Goal: Check status: Check status

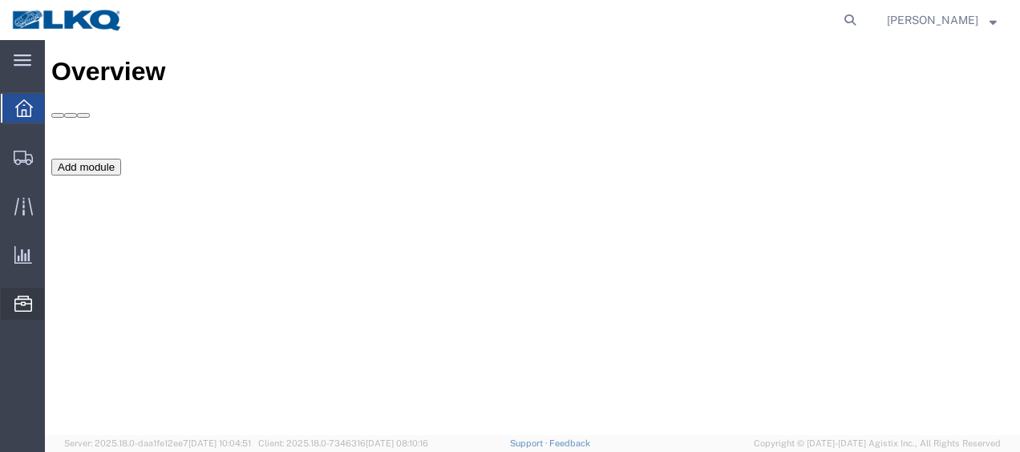
click at [0, 0] on span "Location Appointment" at bounding box center [0, 0] width 0 height 0
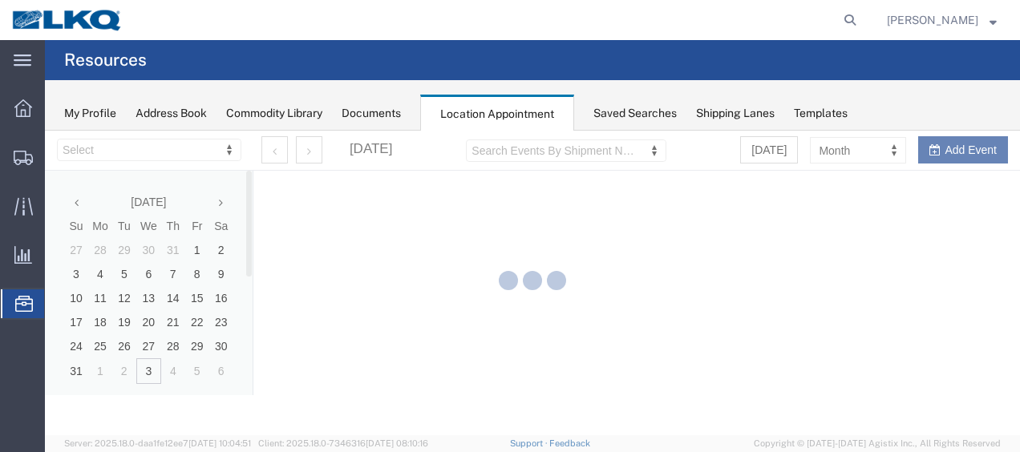
select select "27578"
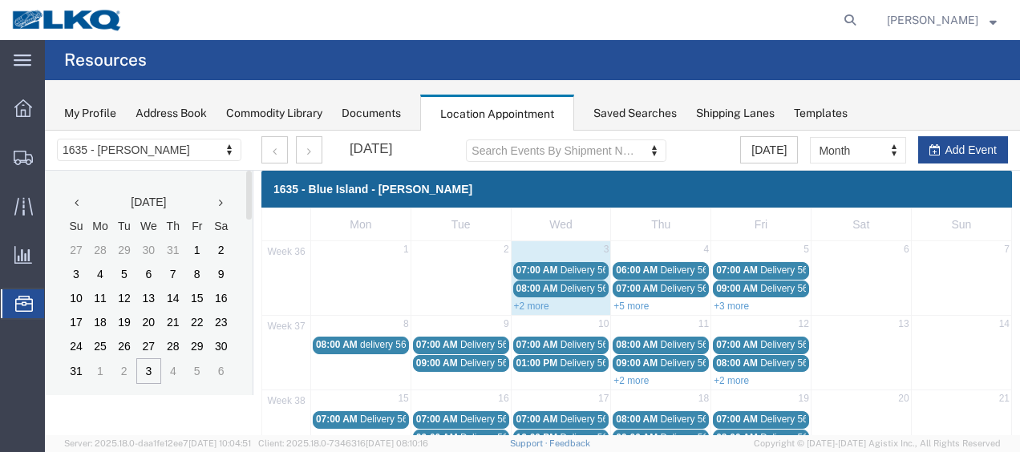
click at [225, 202] on th at bounding box center [221, 202] width 24 height 24
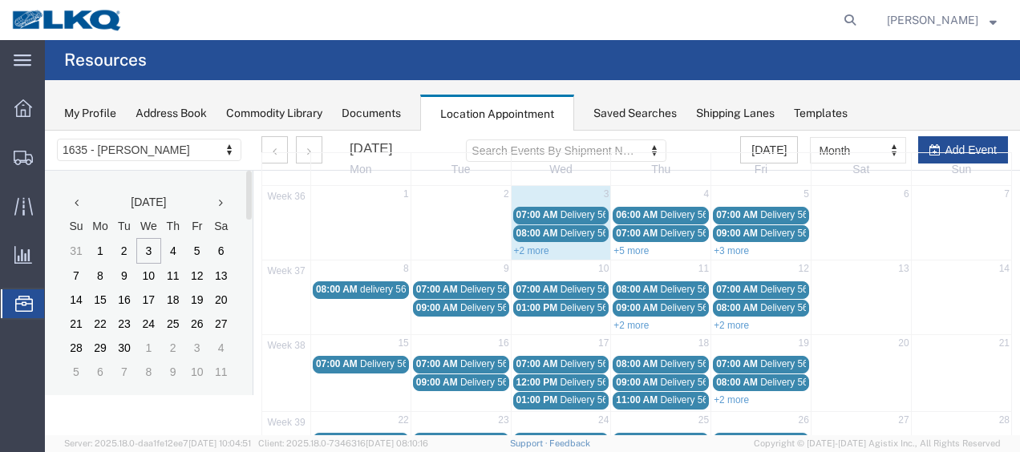
scroll to position [80, 0]
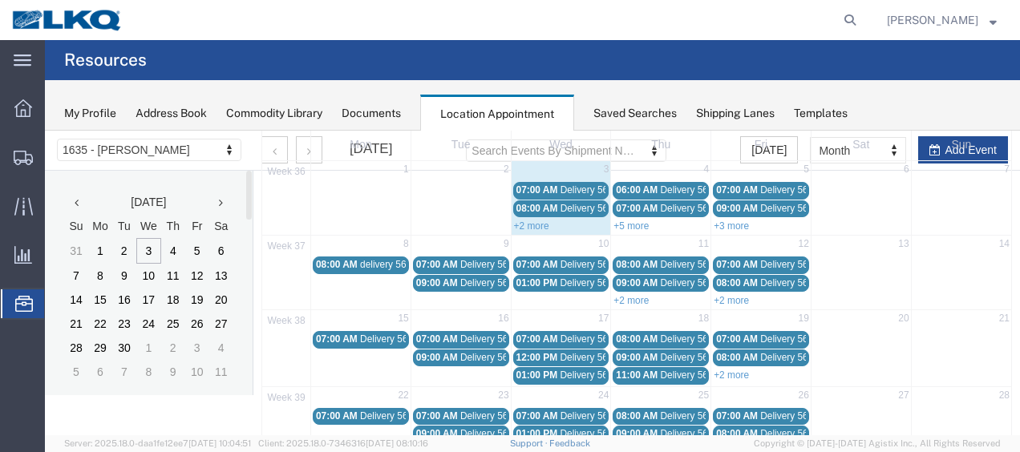
click at [526, 223] on link "+2 more" at bounding box center [531, 226] width 35 height 11
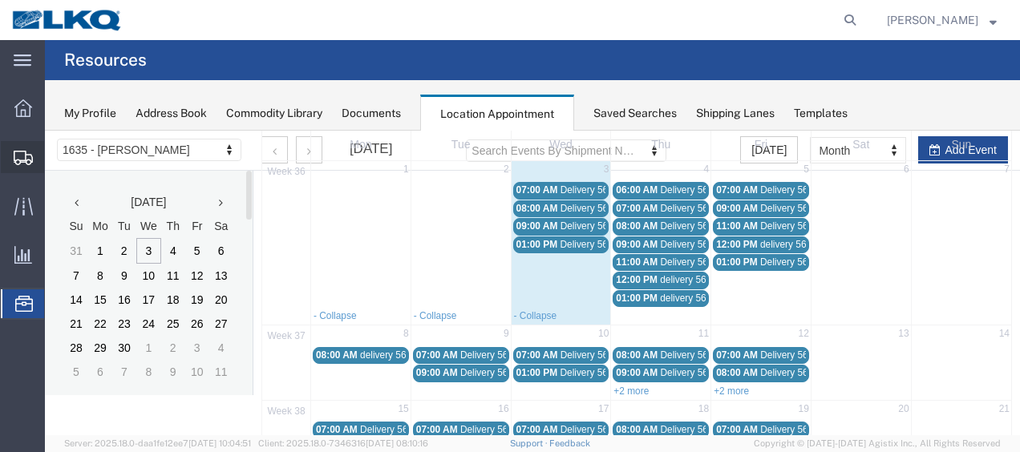
click at [0, 0] on span "Shipment Manager" at bounding box center [0, 0] width 0 height 0
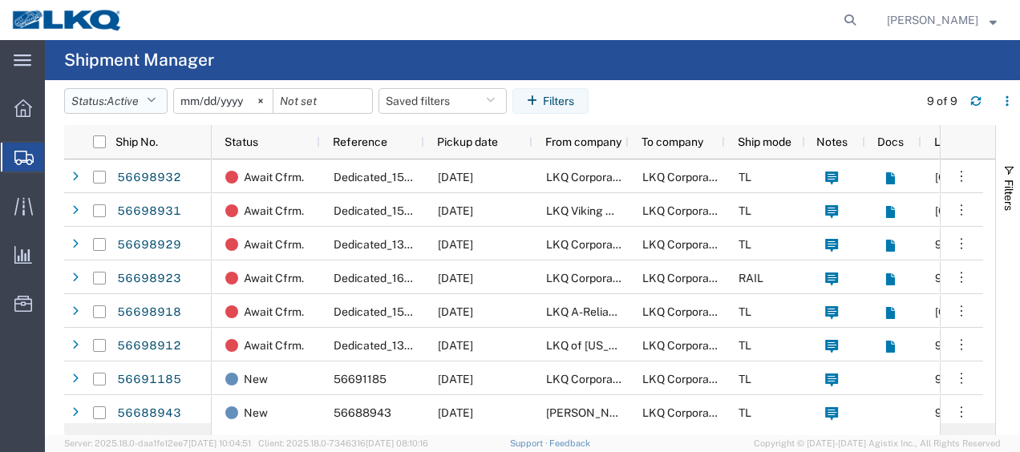
click at [156, 100] on icon "button" at bounding box center [151, 100] width 9 height 11
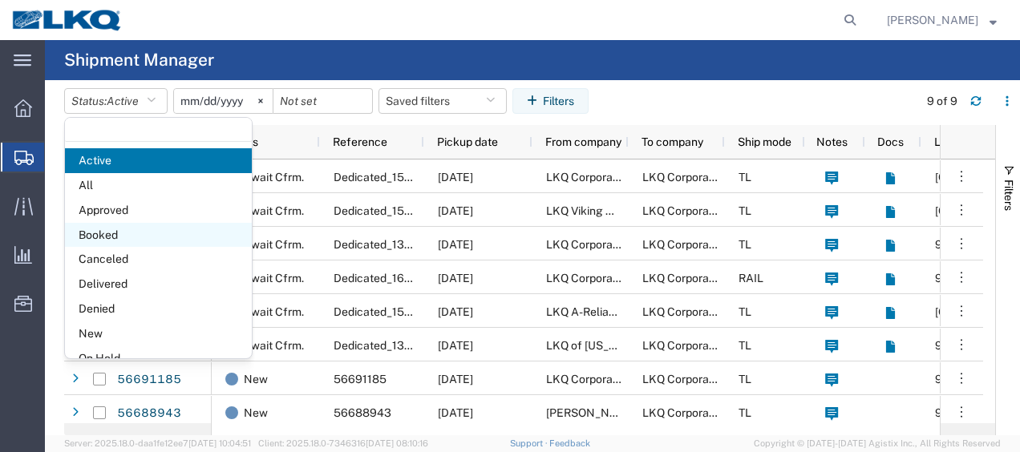
click at [120, 231] on span "Booked" at bounding box center [158, 235] width 187 height 25
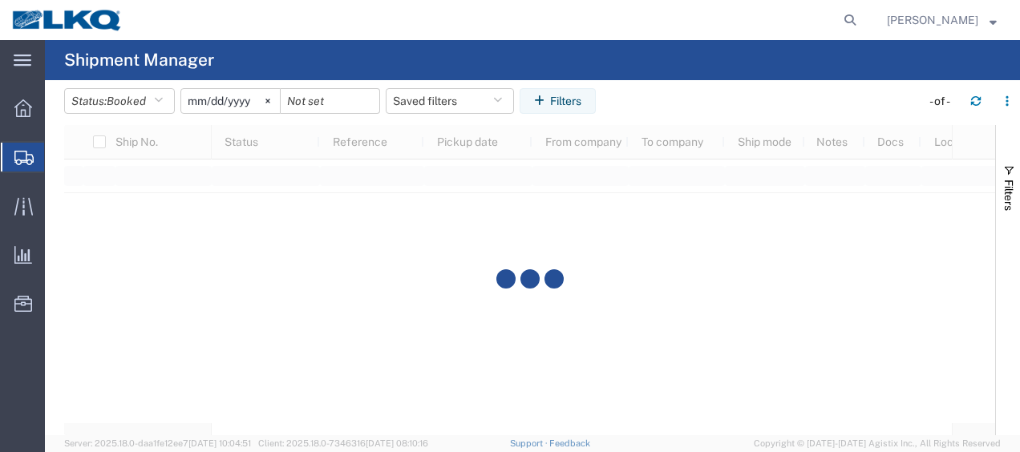
click at [190, 96] on input "[DATE]" at bounding box center [230, 101] width 99 height 24
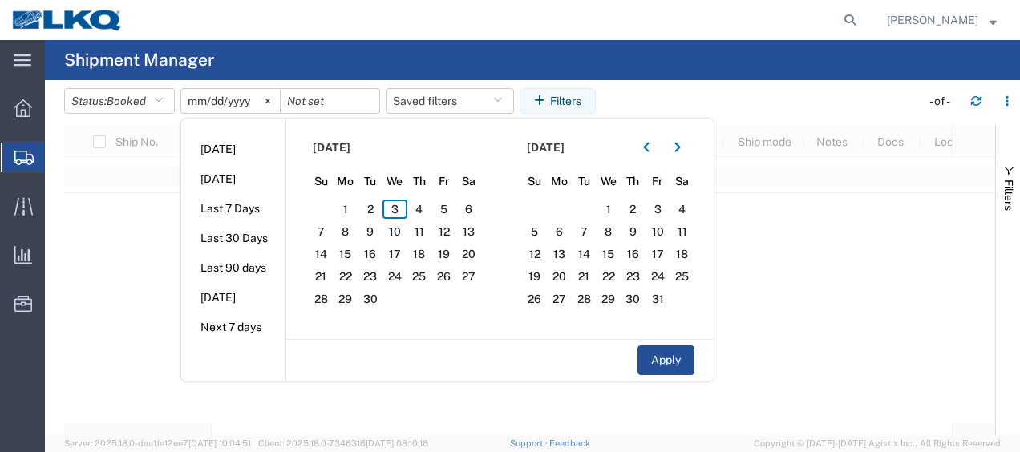
type input "[DATE]"
click at [397, 212] on span "3" at bounding box center [395, 209] width 25 height 19
click at [414, 207] on span "4" at bounding box center [419, 209] width 25 height 19
click at [654, 348] on button "Apply" at bounding box center [666, 361] width 57 height 30
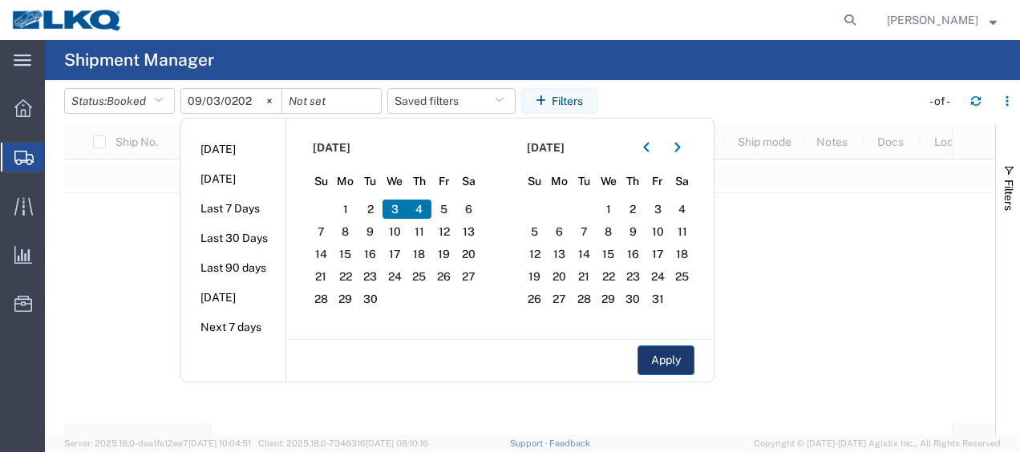
type input "[DATE]"
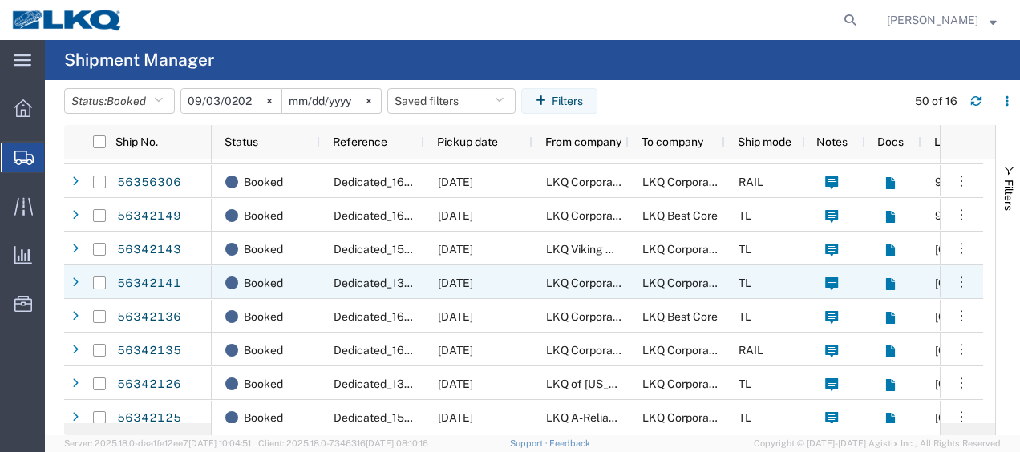
scroll to position [274, 0]
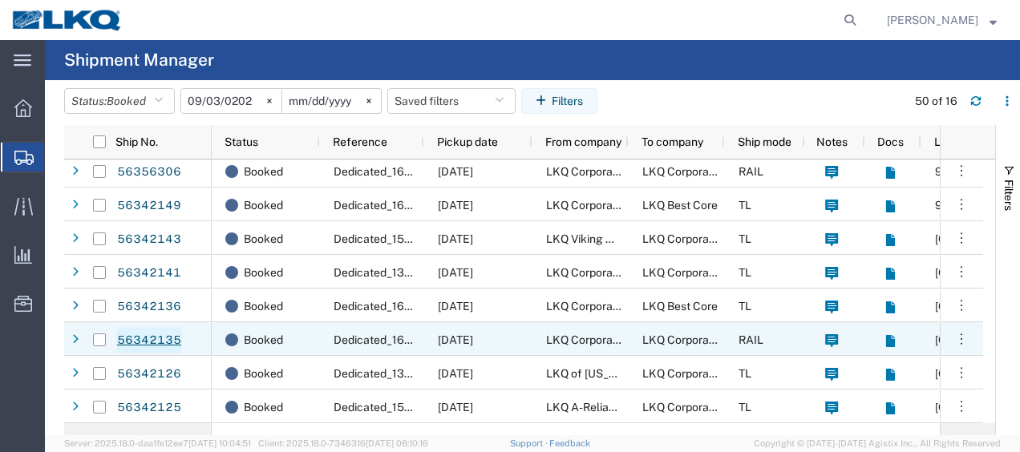
click at [164, 343] on link "56342135" at bounding box center [149, 341] width 66 height 26
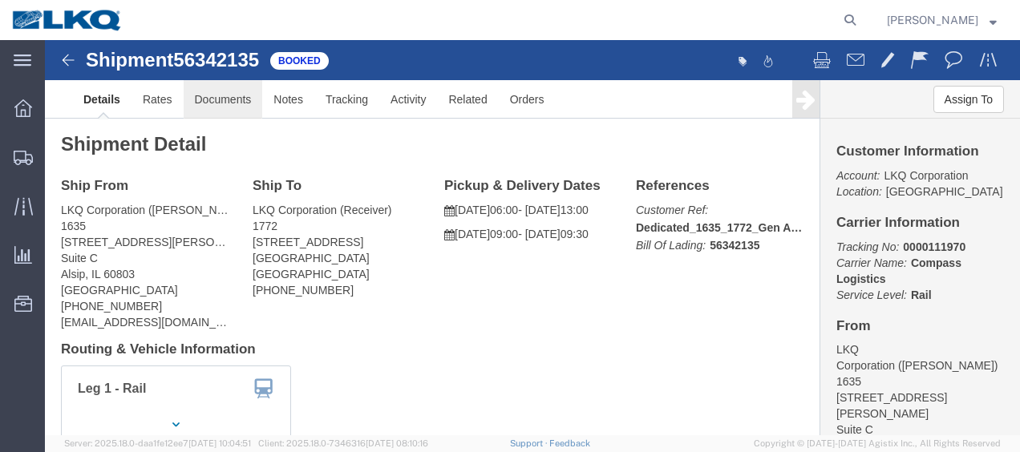
click link "Documents"
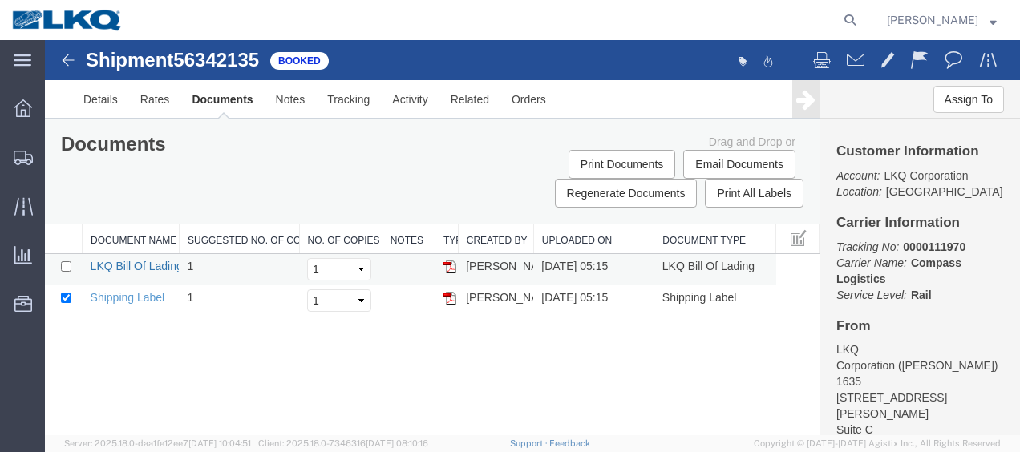
click at [140, 263] on link "LKQ Bill Of Lading" at bounding box center [137, 266] width 92 height 13
click at [152, 265] on link "LKQ Bill Of Lading" at bounding box center [137, 266] width 92 height 13
click at [69, 51] on img at bounding box center [68, 60] width 19 height 19
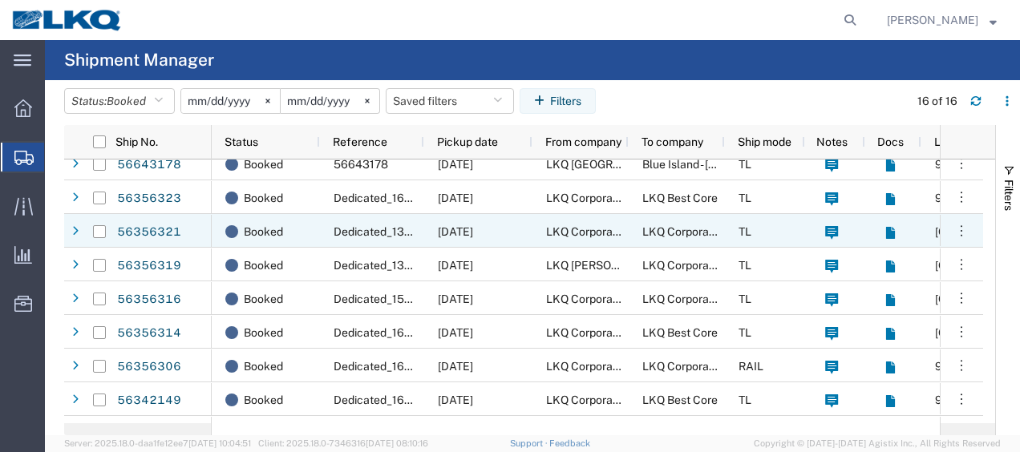
scroll to position [274, 0]
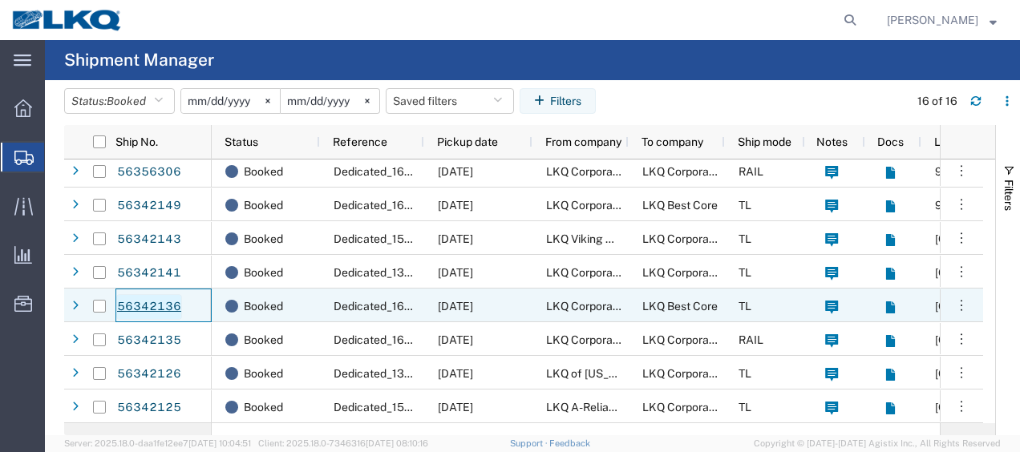
click at [164, 305] on link "56342136" at bounding box center [149, 307] width 66 height 26
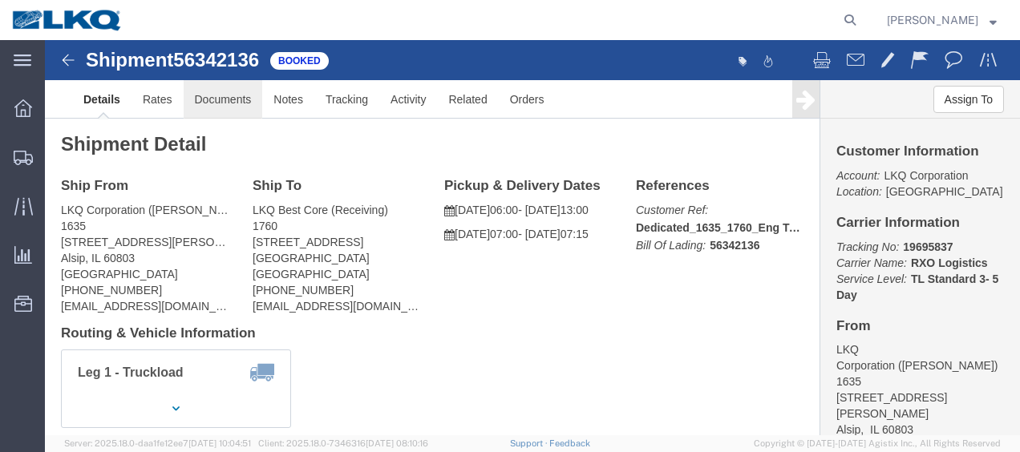
click link "Documents"
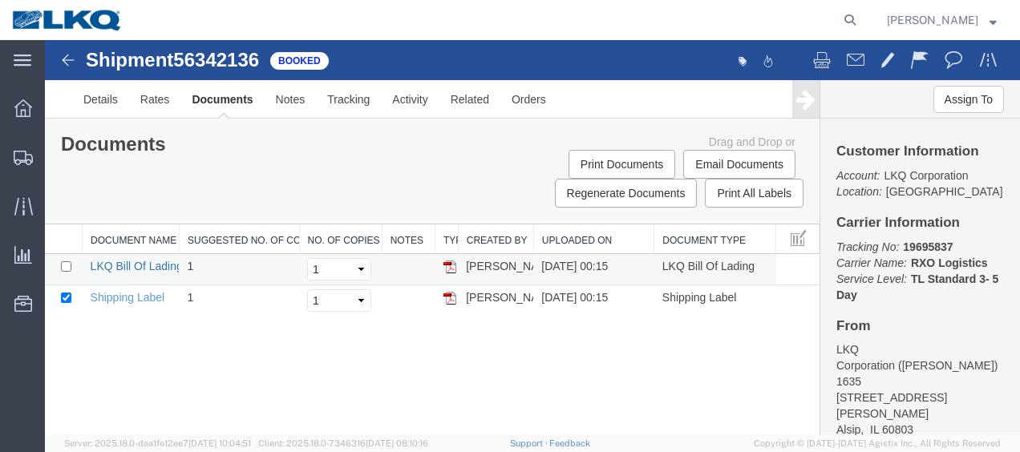
click at [152, 263] on link "LKQ Bill Of Lading" at bounding box center [137, 266] width 92 height 13
click at [67, 54] on img at bounding box center [68, 60] width 19 height 19
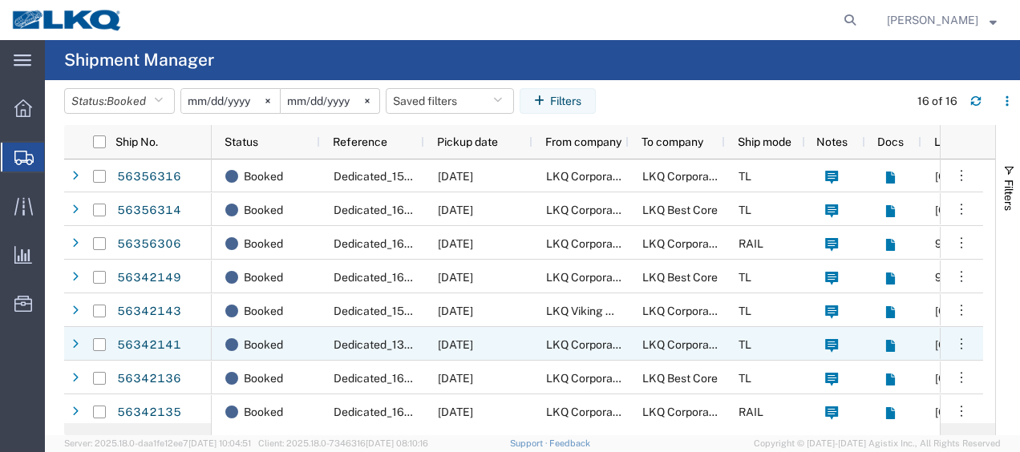
scroll to position [274, 0]
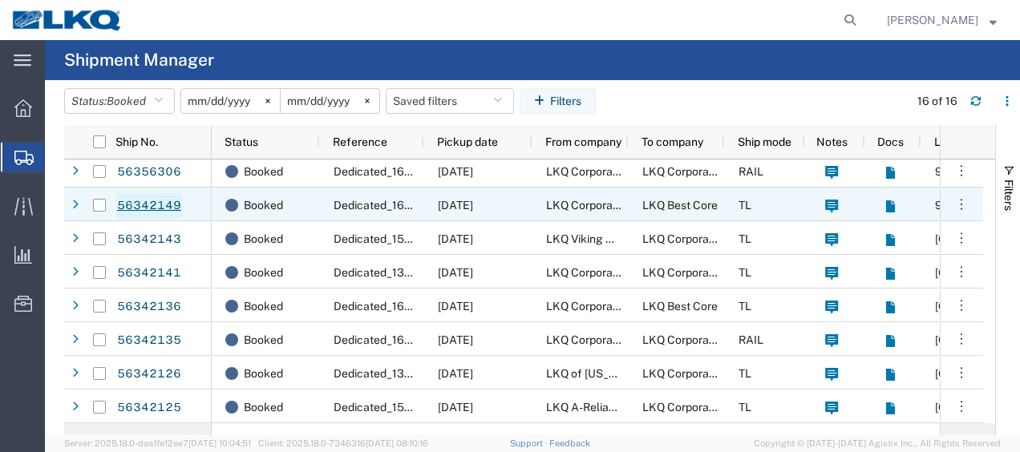
click at [148, 207] on link "56342149" at bounding box center [149, 206] width 66 height 26
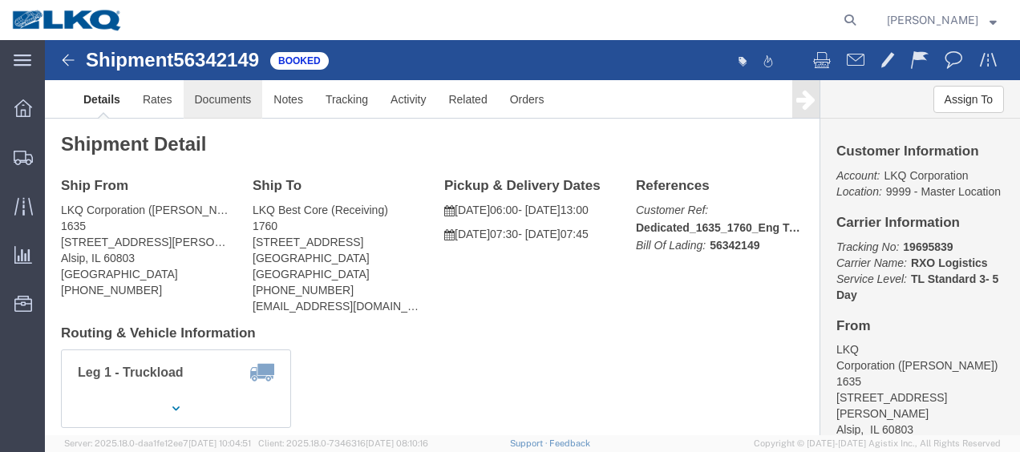
click link "Documents"
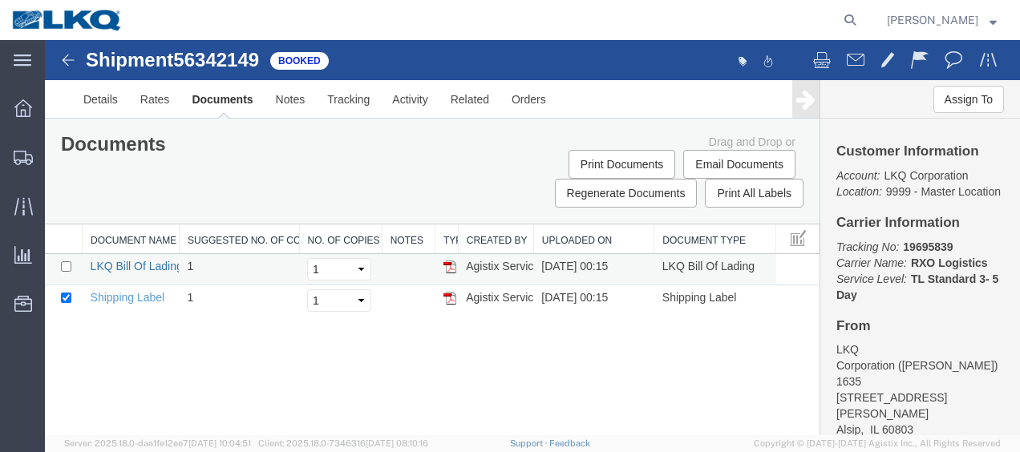
click at [122, 262] on link "LKQ Bill Of Lading" at bounding box center [137, 266] width 92 height 13
click at [67, 69] on img at bounding box center [68, 60] width 19 height 19
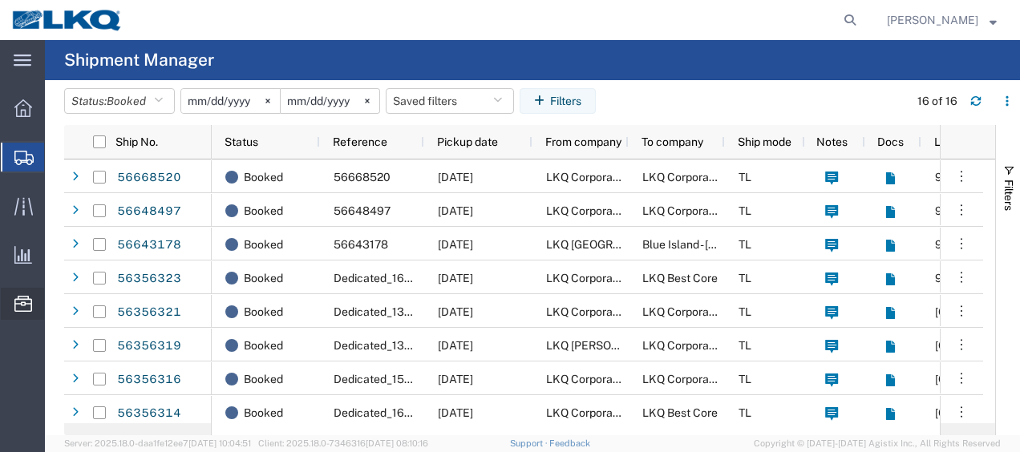
click at [0, 0] on span "Location Appointment" at bounding box center [0, 0] width 0 height 0
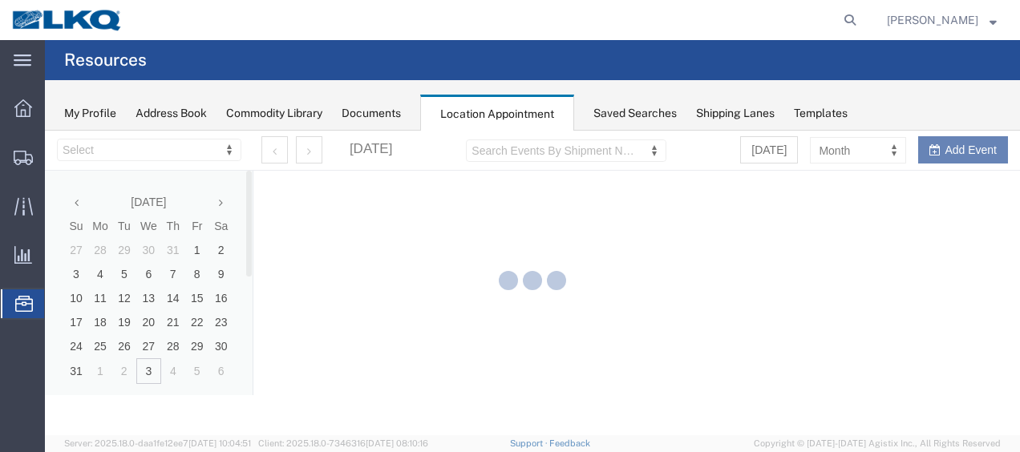
select select "27578"
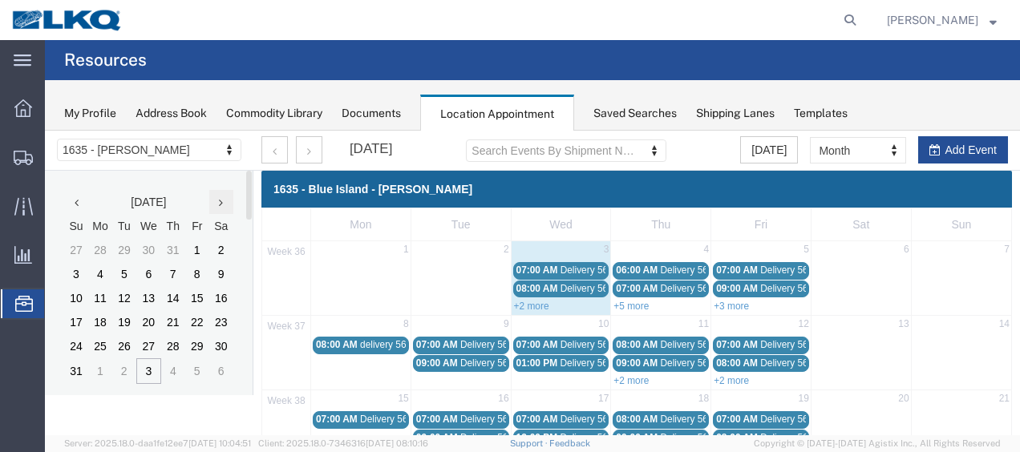
click at [225, 200] on th at bounding box center [221, 202] width 24 height 24
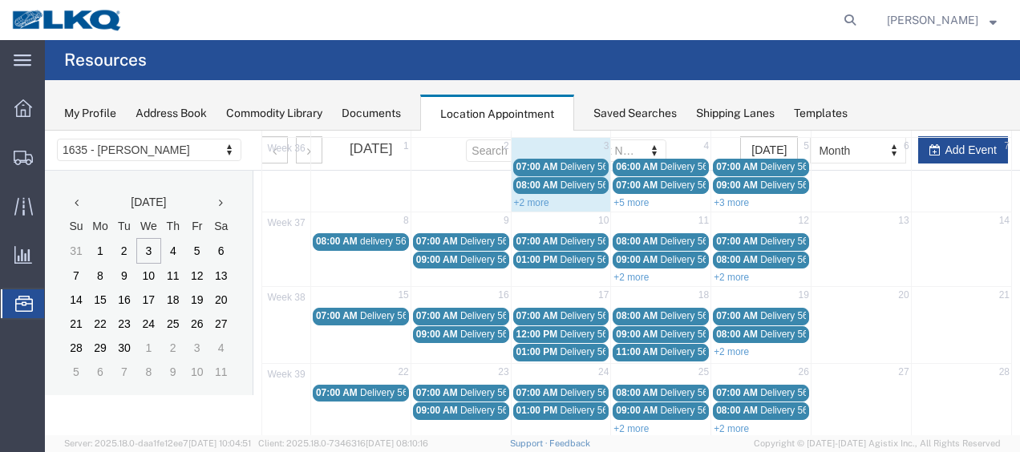
scroll to position [80, 0]
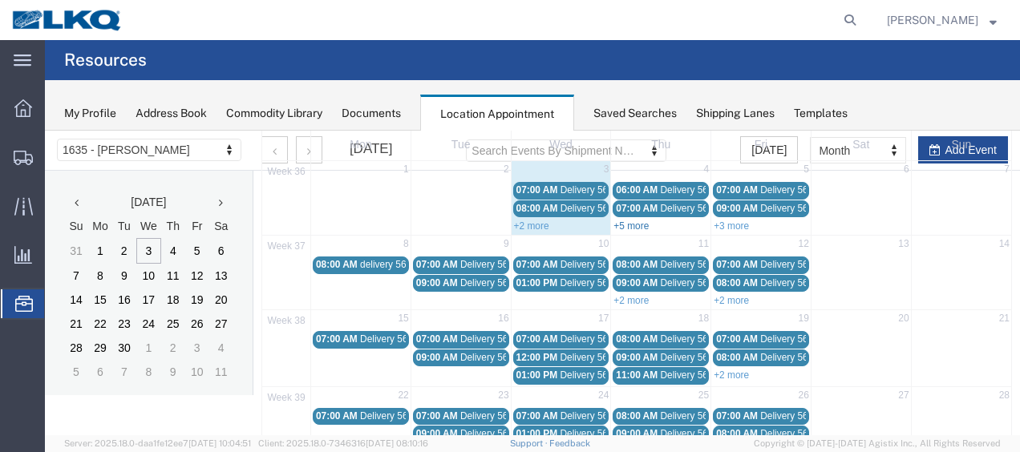
click at [630, 223] on link "+5 more" at bounding box center [630, 226] width 35 height 11
